Goal: Task Accomplishment & Management: Manage account settings

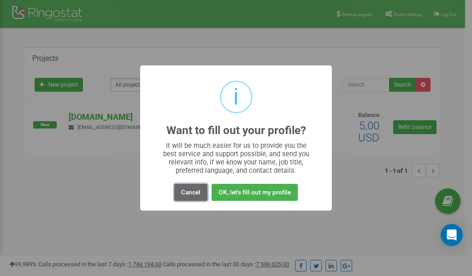
click at [192, 193] on button "Cancel" at bounding box center [190, 192] width 33 height 17
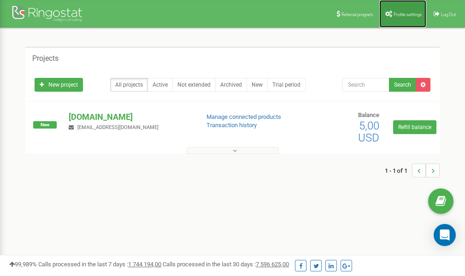
click at [397, 17] on link "Profile settings" at bounding box center [402, 14] width 47 height 28
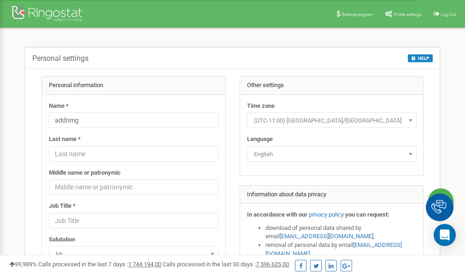
scroll to position [46, 0]
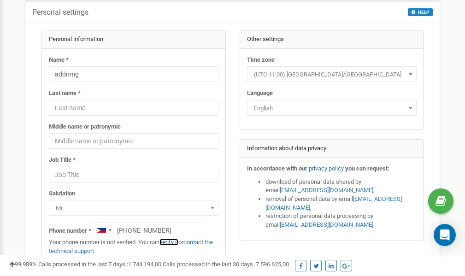
click at [170, 242] on link "verify it" at bounding box center [168, 242] width 19 height 7
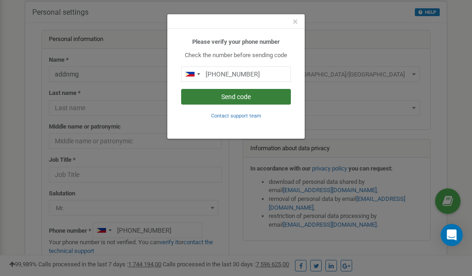
click at [205, 97] on button "Send code" at bounding box center [236, 97] width 110 height 16
